Goal: Transaction & Acquisition: Purchase product/service

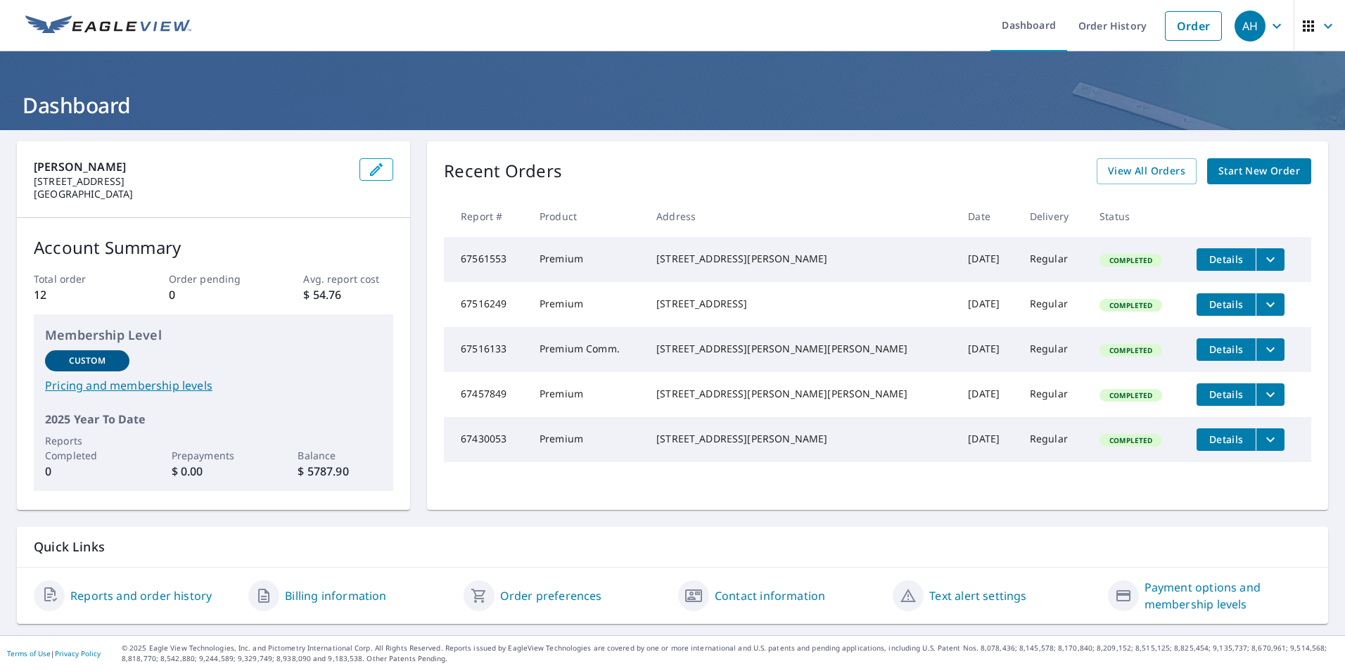
click at [1250, 175] on span "Start New Order" at bounding box center [1259, 171] width 82 height 18
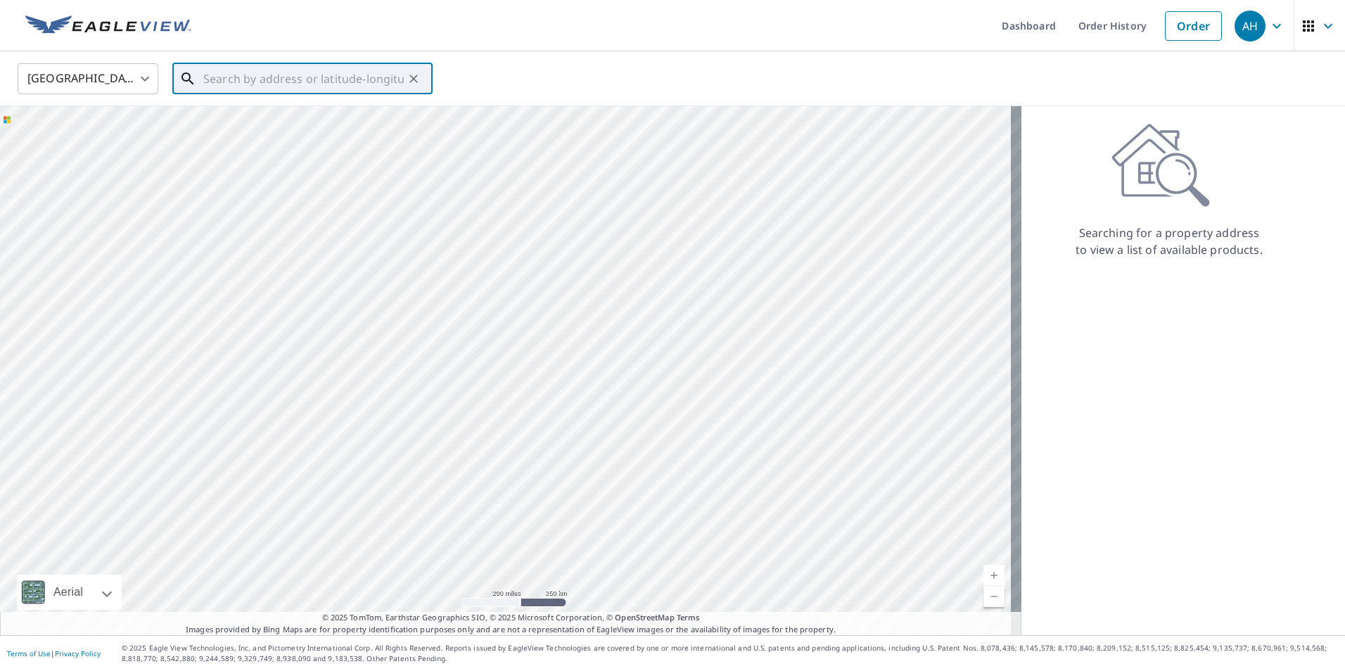
click at [207, 79] on input "text" at bounding box center [303, 78] width 200 height 39
paste input "[STREET_ADDRESS]"
click at [238, 136] on p "[GEOGRAPHIC_DATA], TX 75042" at bounding box center [310, 135] width 221 height 14
type input "[STREET_ADDRESS][PERSON_NAME]"
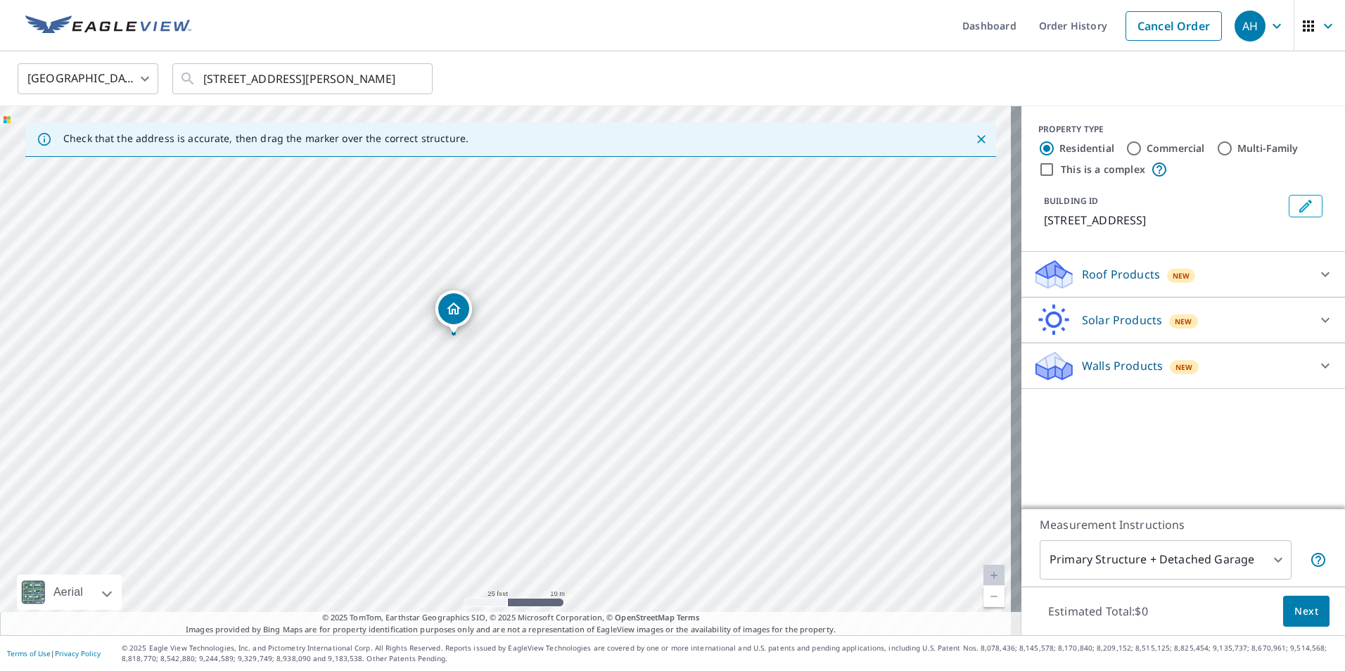
click at [1317, 274] on icon at bounding box center [1325, 274] width 17 height 17
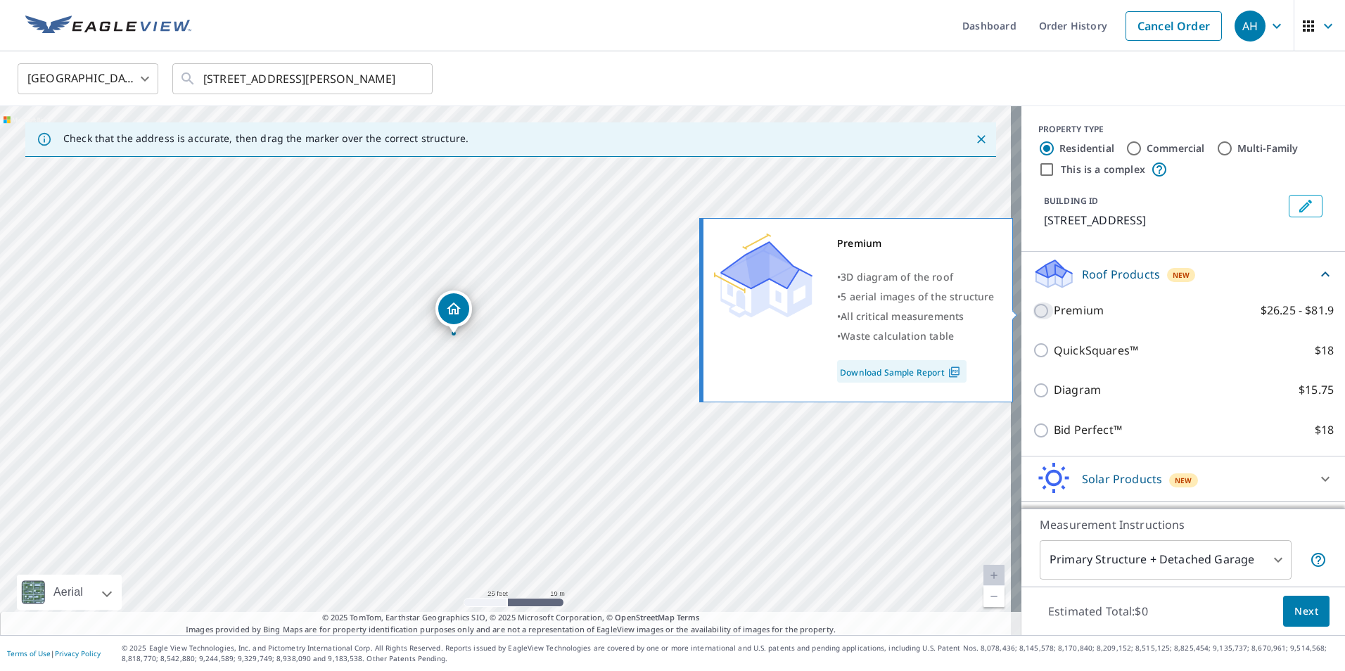
click at [1034, 312] on input "Premium $26.25 - $81.9" at bounding box center [1043, 310] width 21 height 17
checkbox input "true"
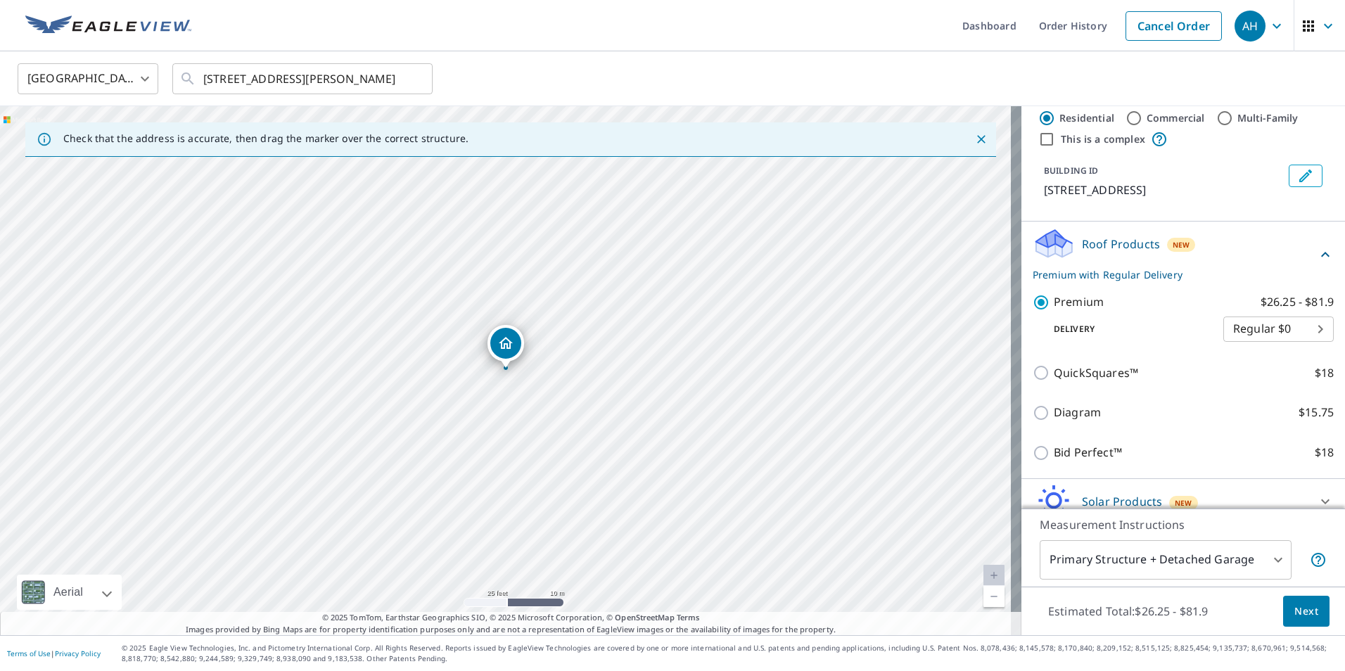
scroll to position [92, 0]
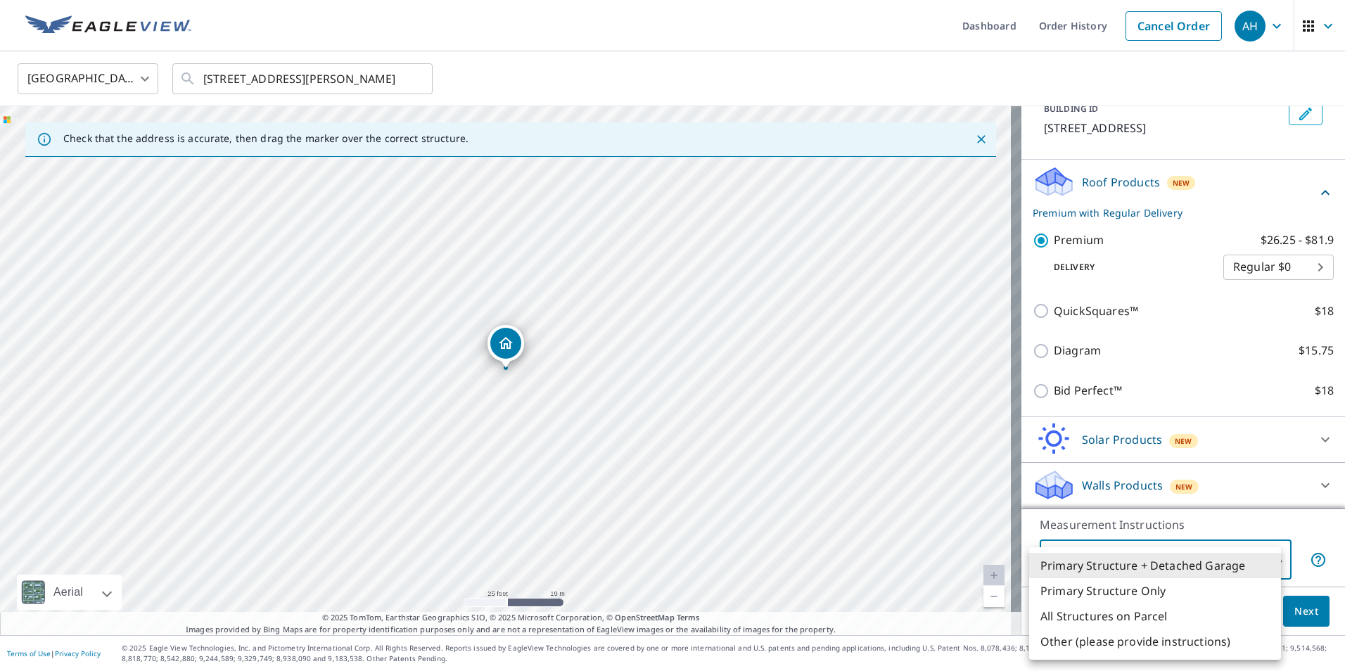
click at [1248, 561] on body "AH AH Dashboard Order History Cancel Order AH [GEOGRAPHIC_DATA] [GEOGRAPHIC_DAT…" at bounding box center [672, 335] width 1345 height 671
click at [1145, 592] on li "Primary Structure Only" at bounding box center [1155, 590] width 252 height 25
type input "2"
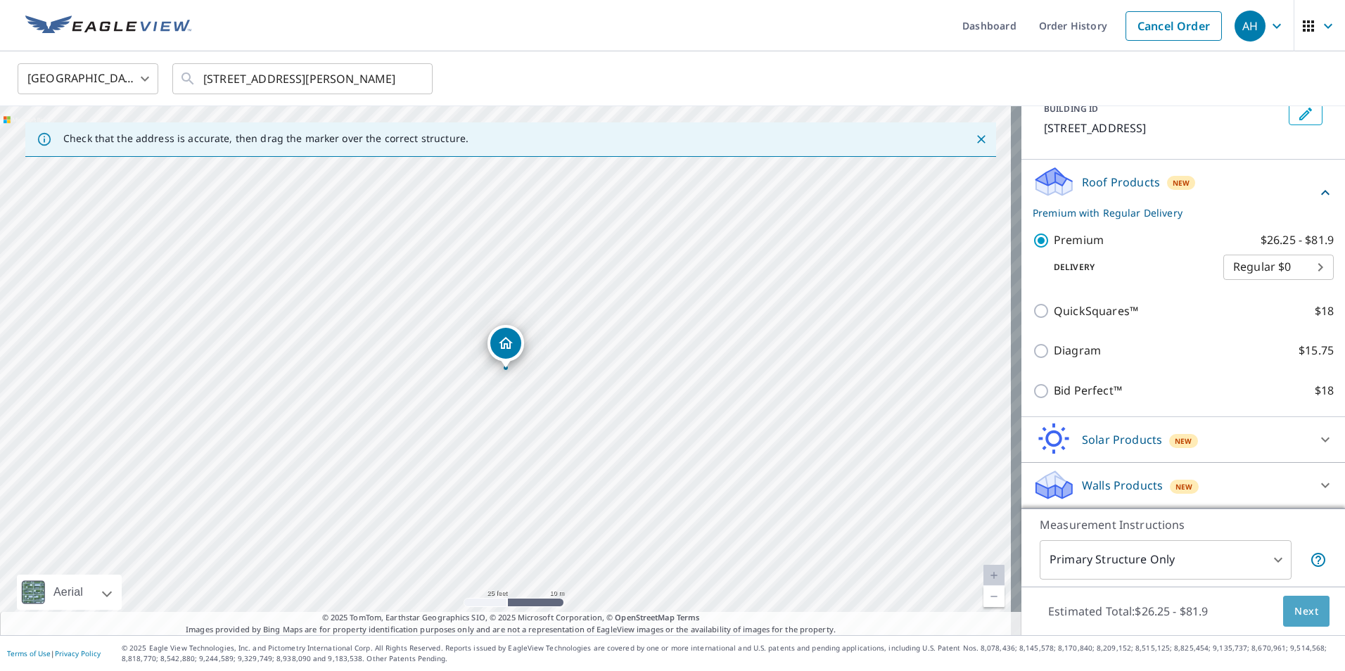
click at [1301, 615] on span "Next" at bounding box center [1306, 612] width 24 height 18
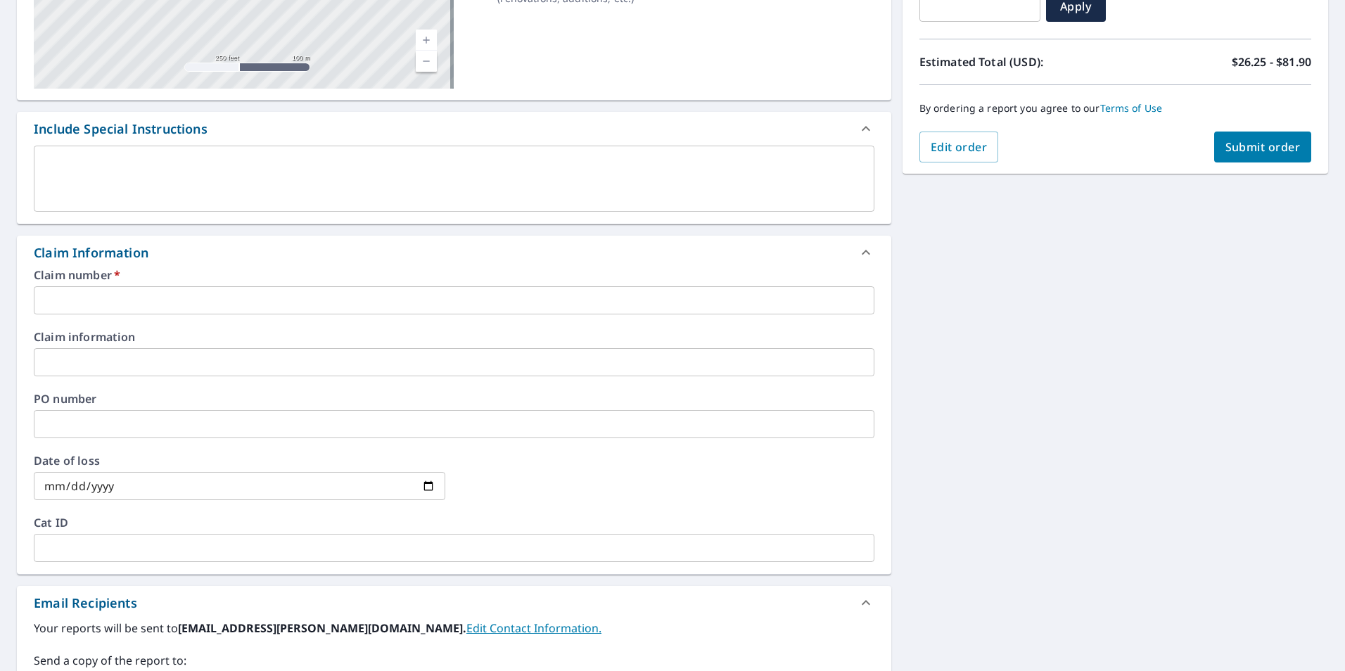
scroll to position [281, 0]
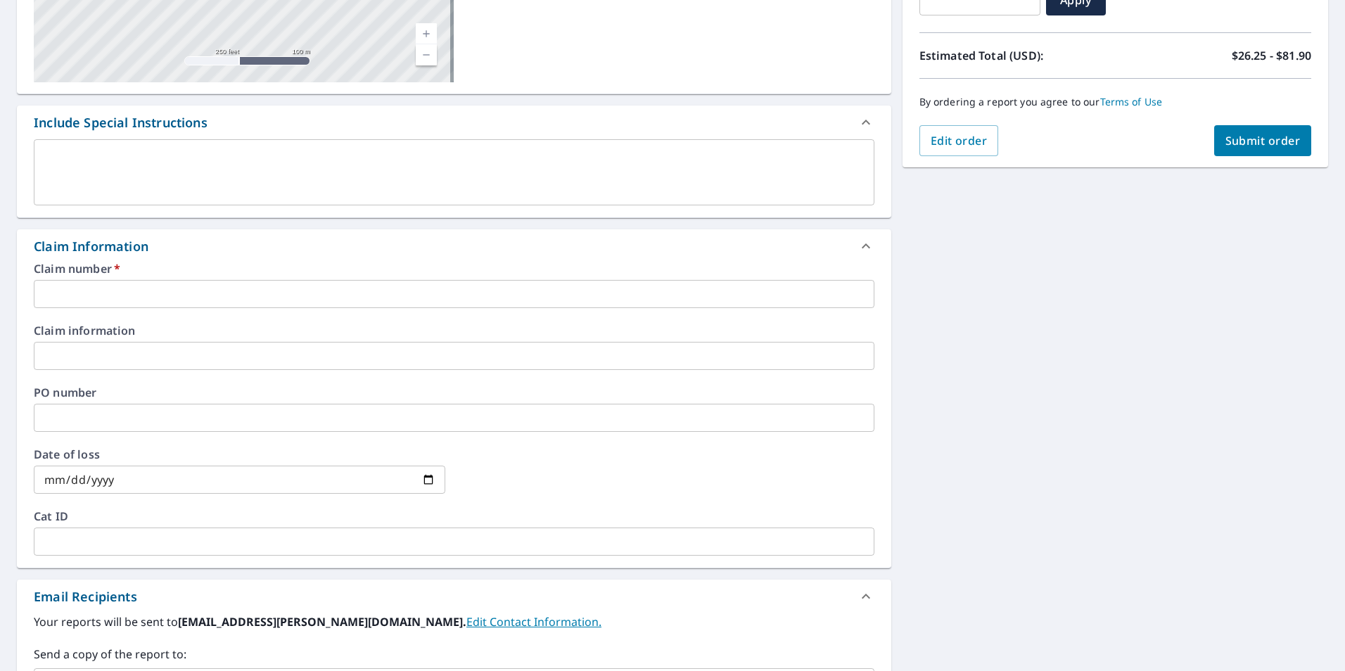
click at [133, 293] on input "text" at bounding box center [454, 294] width 841 height 28
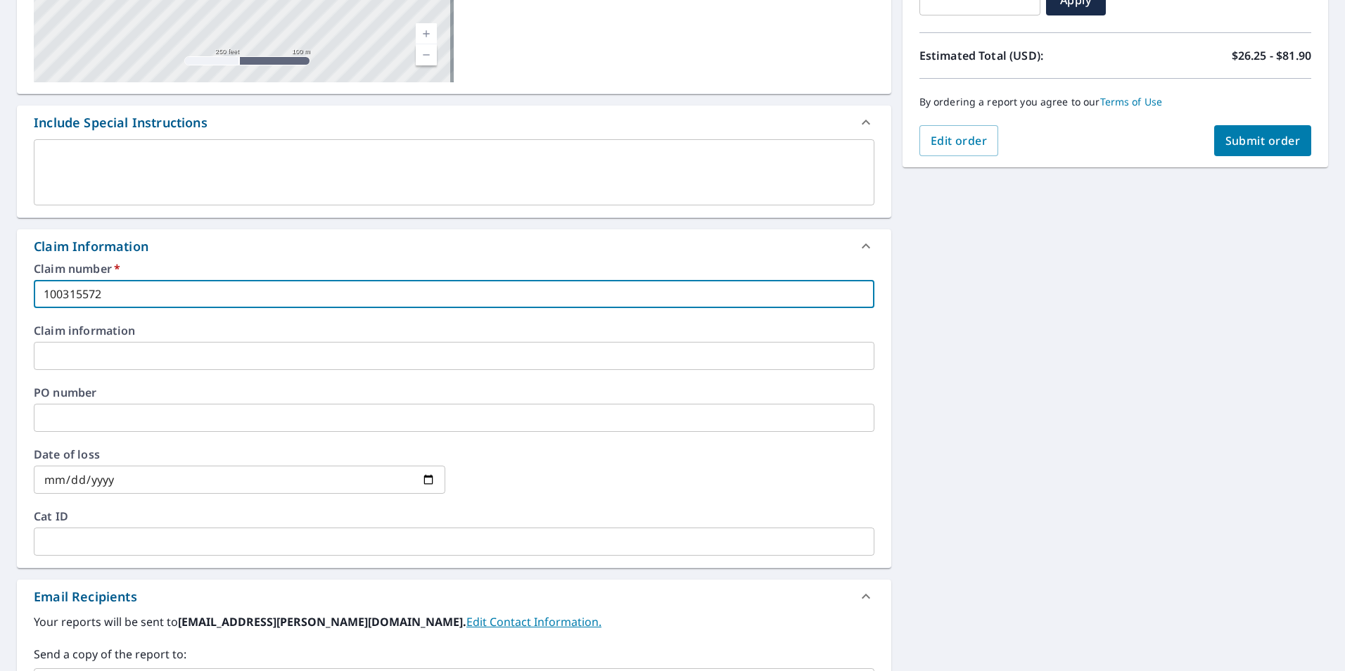
type input "100315572"
click at [426, 481] on input "date" at bounding box center [239, 480] width 411 height 28
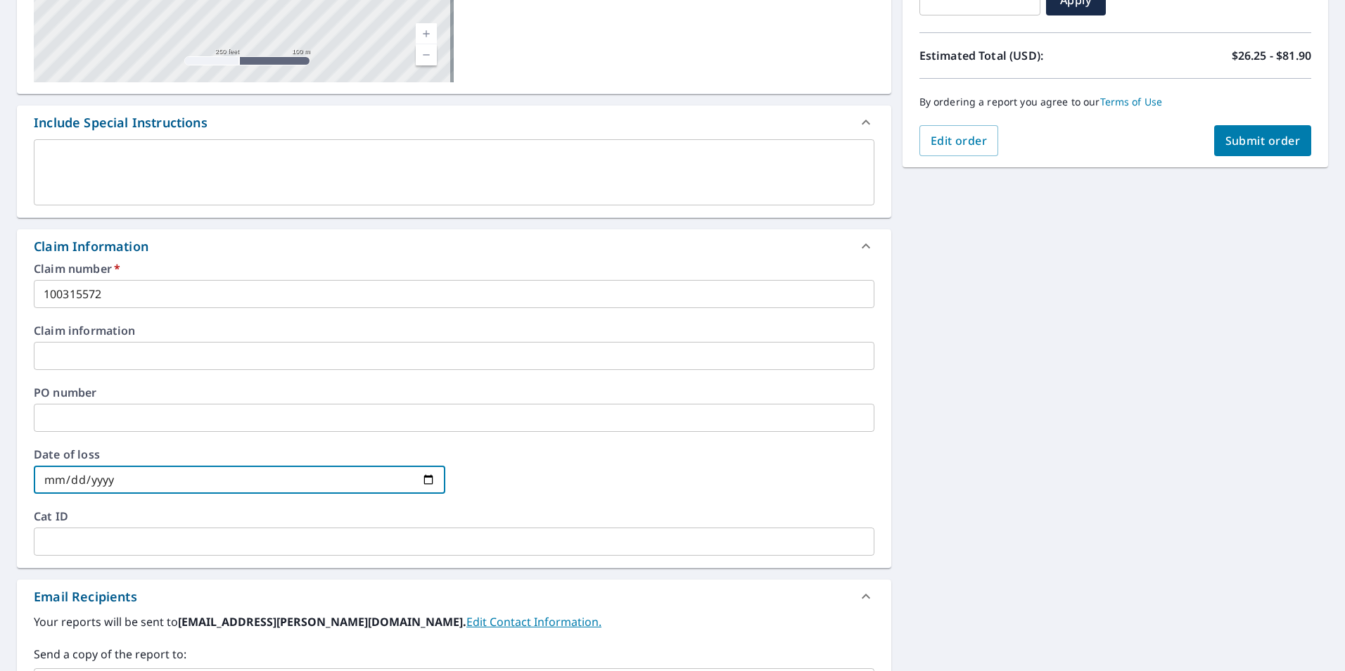
type input "[DATE]"
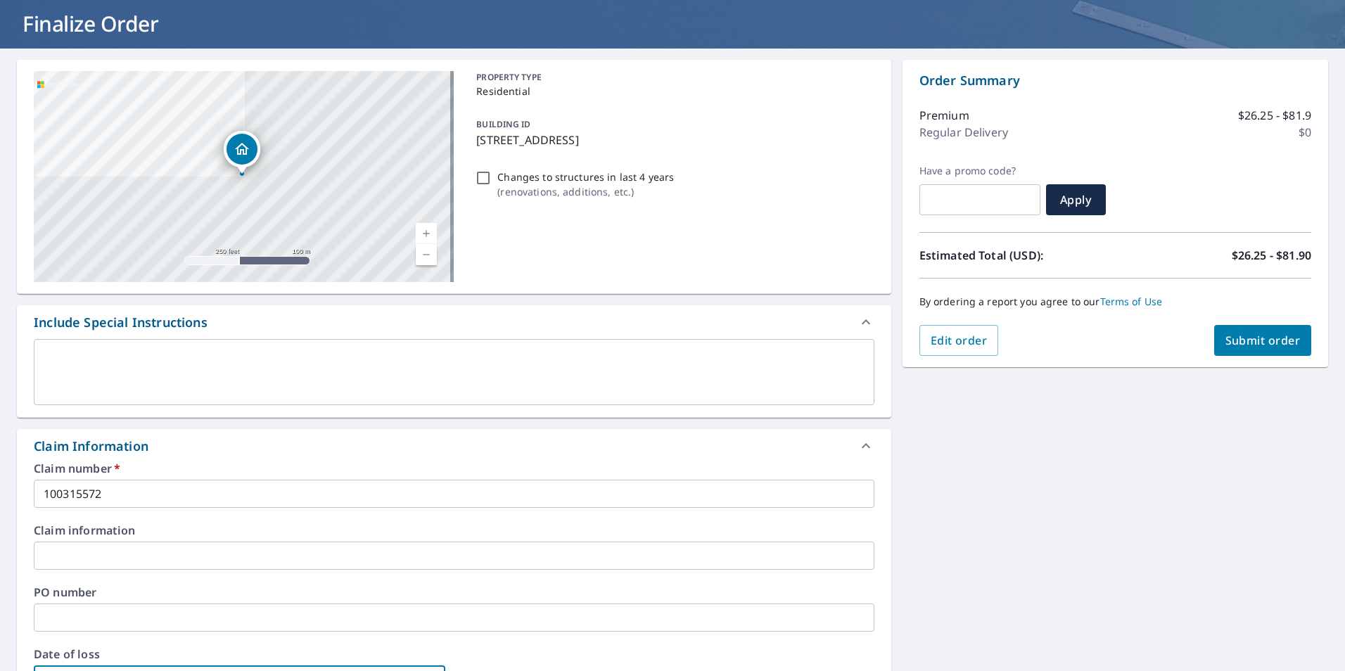
scroll to position [70, 0]
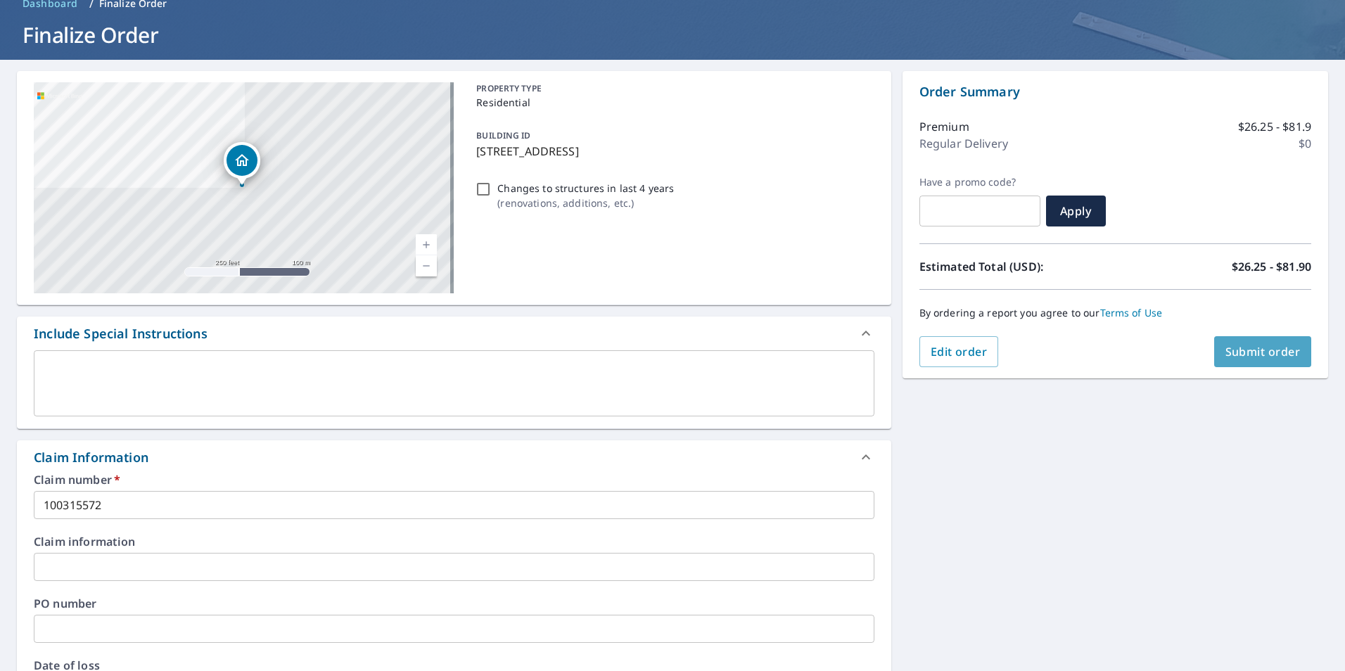
click at [1263, 353] on span "Submit order" at bounding box center [1262, 351] width 75 height 15
